Goal: Task Accomplishment & Management: Manage account settings

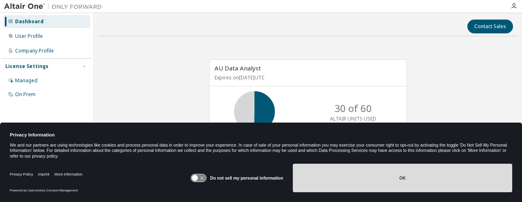
click at [356, 185] on button "OK" at bounding box center [402, 178] width 219 height 29
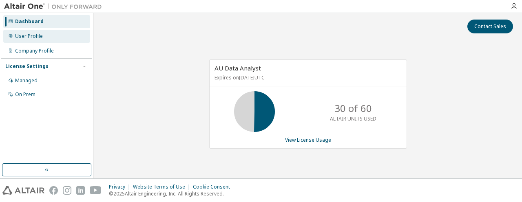
click at [29, 34] on div "User Profile" at bounding box center [29, 36] width 28 height 7
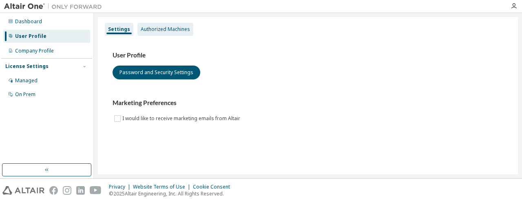
click at [169, 30] on div "Authorized Machines" at bounding box center [165, 29] width 49 height 7
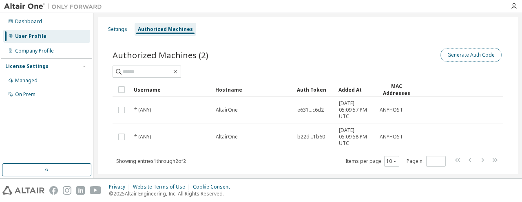
click at [454, 55] on button "Generate Auth Code" at bounding box center [470, 55] width 61 height 14
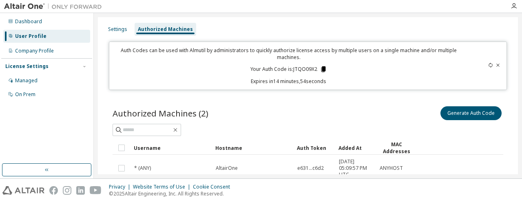
click at [321, 68] on icon at bounding box center [323, 69] width 4 height 6
click at [322, 69] on icon at bounding box center [323, 69] width 4 height 6
